Goal: Obtain resource: Obtain resource

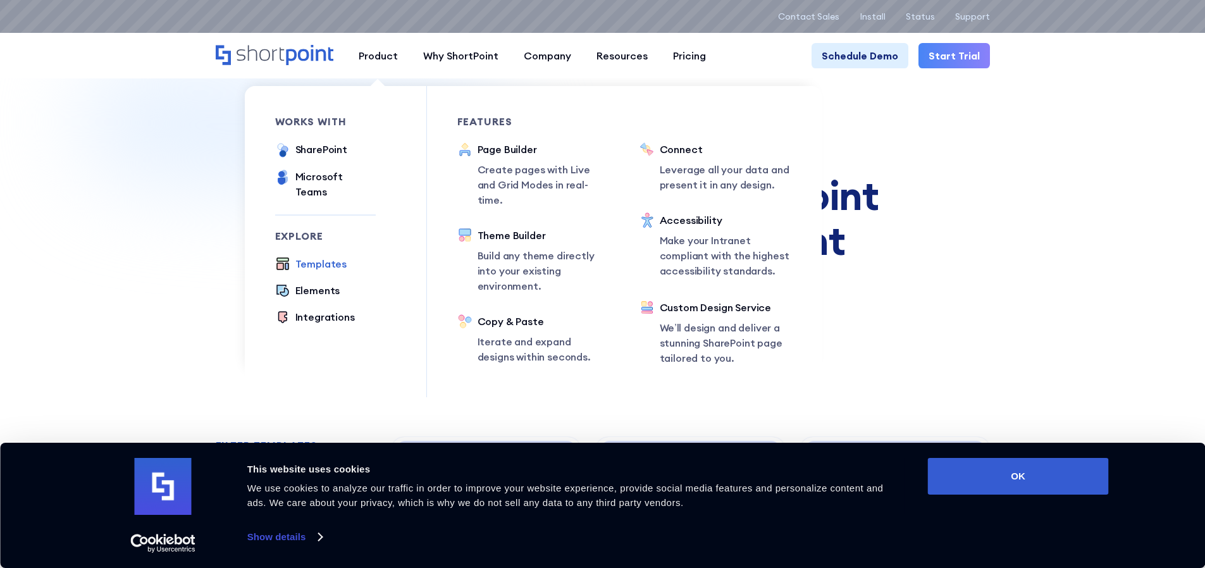
click at [304, 256] on div "Templates" at bounding box center [321, 263] width 52 height 15
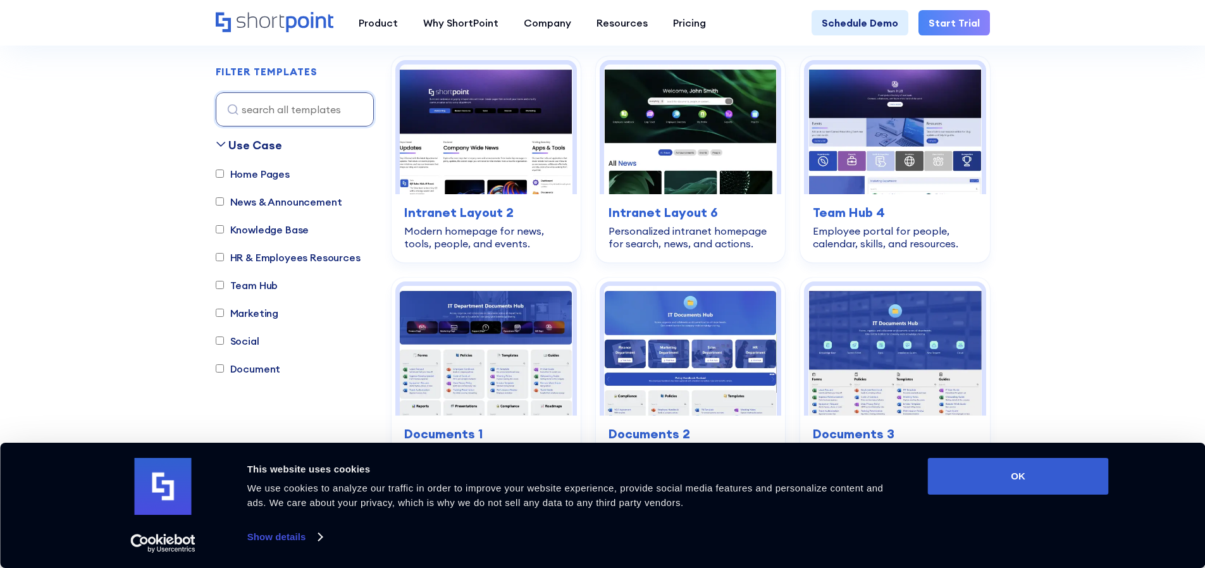
scroll to position [398, 0]
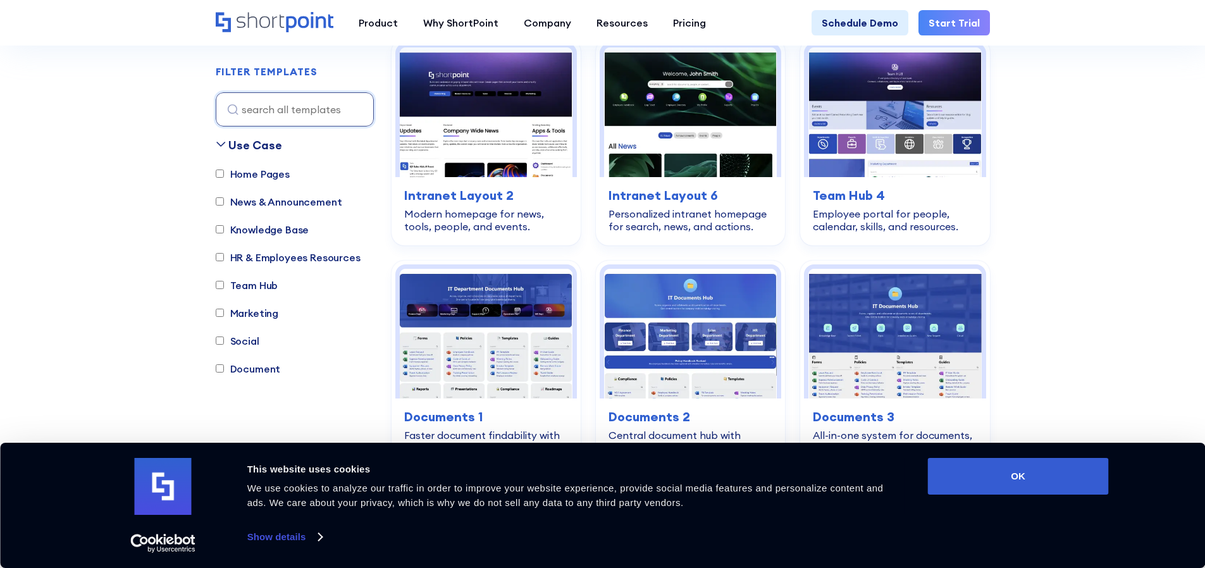
click at [218, 372] on input "Document" at bounding box center [220, 369] width 8 height 8
checkbox input "true"
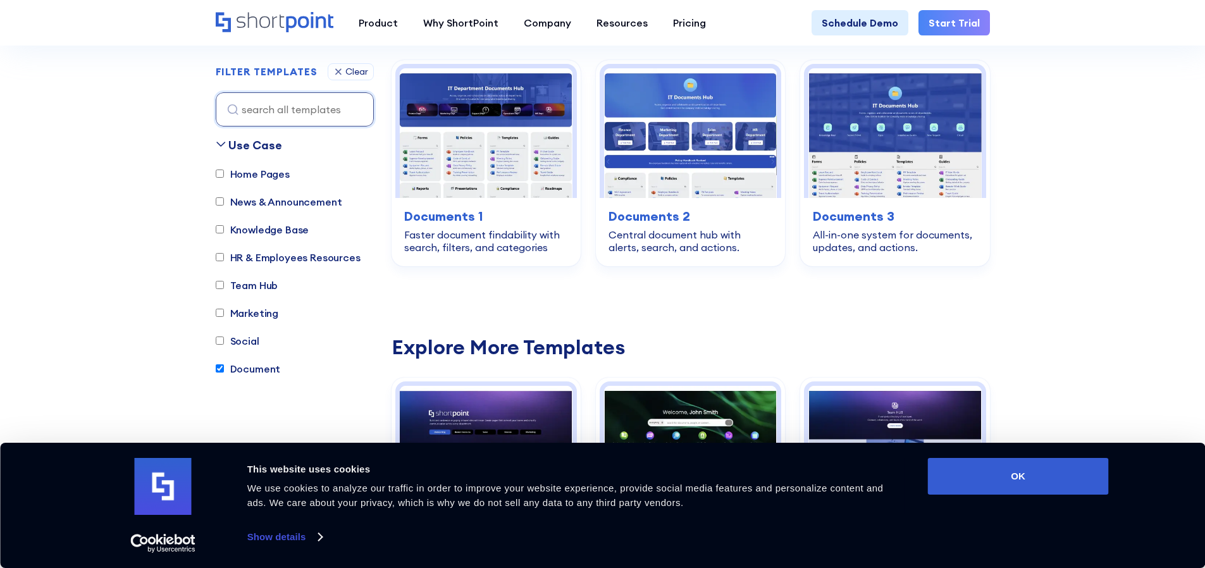
scroll to position [374, 0]
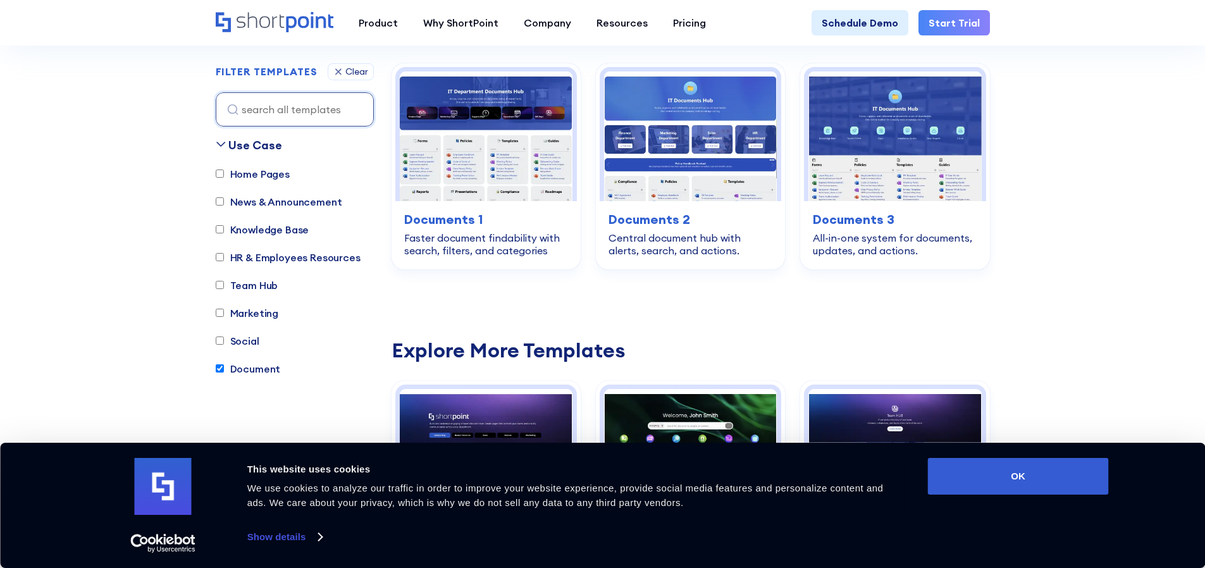
click at [221, 176] on input "Home Pages" at bounding box center [220, 174] width 8 height 8
checkbox input "true"
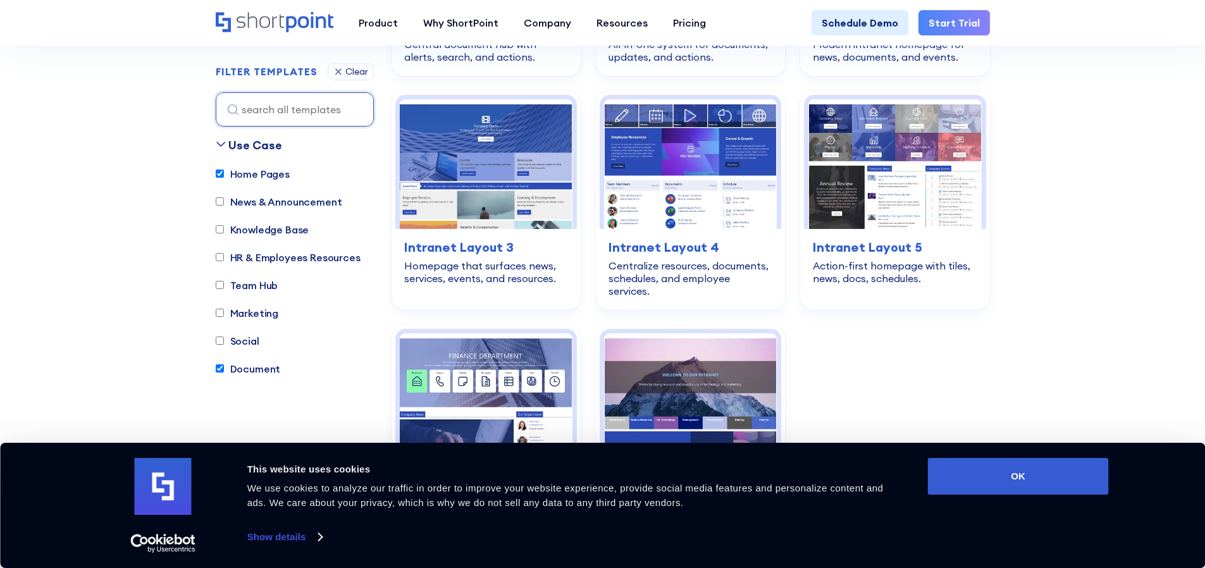
scroll to position [792, 0]
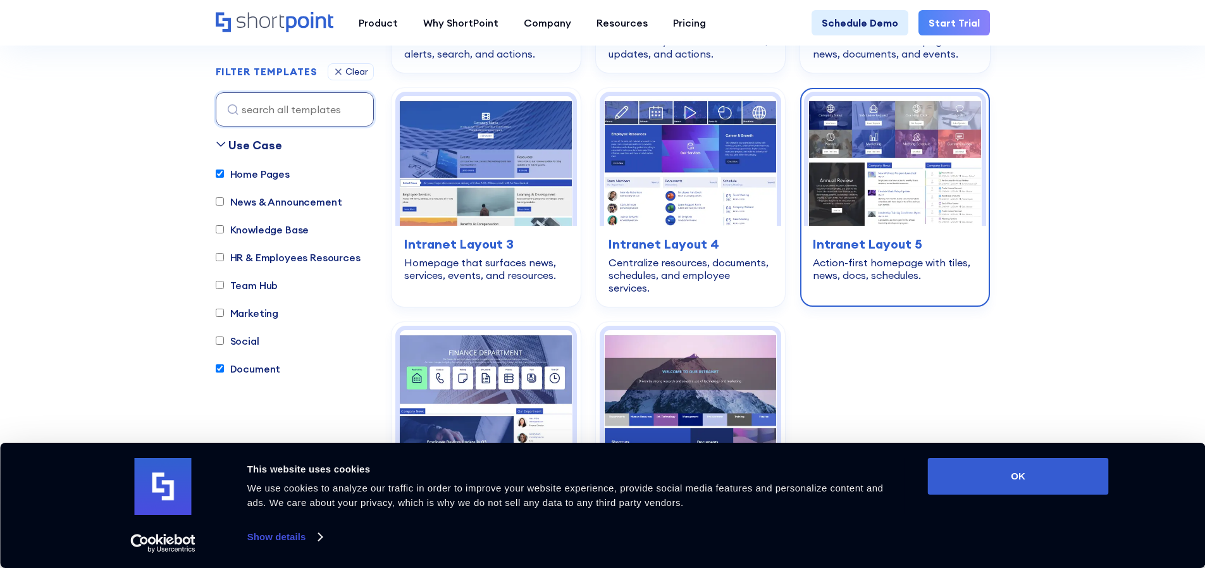
click at [862, 152] on img at bounding box center [895, 161] width 173 height 130
